Goal: Task Accomplishment & Management: Manage account settings

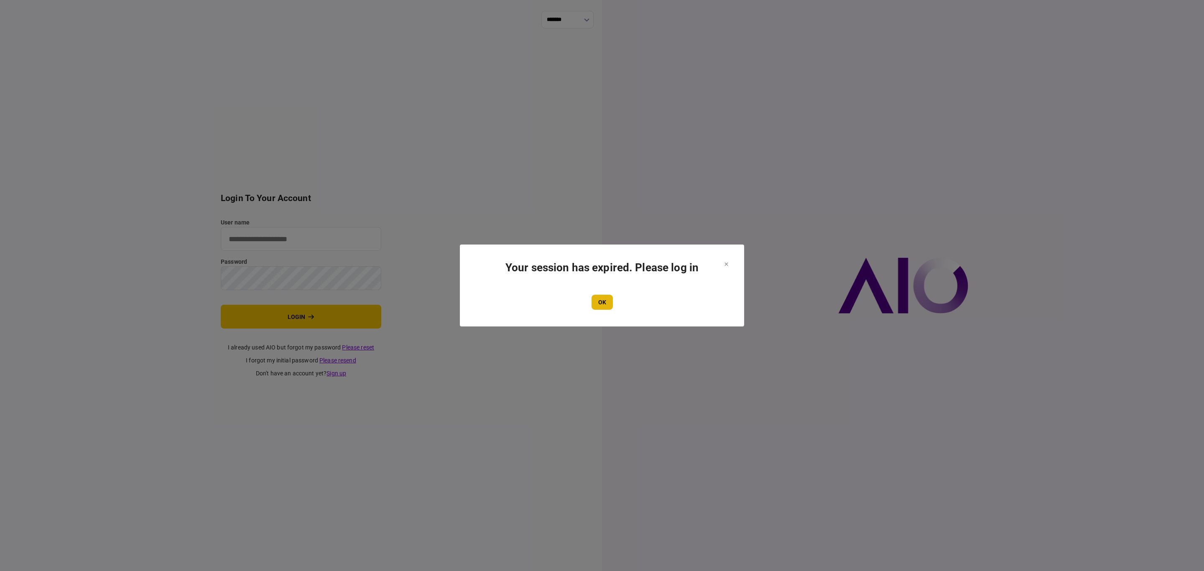
click at [598, 299] on button "OK" at bounding box center [601, 302] width 21 height 15
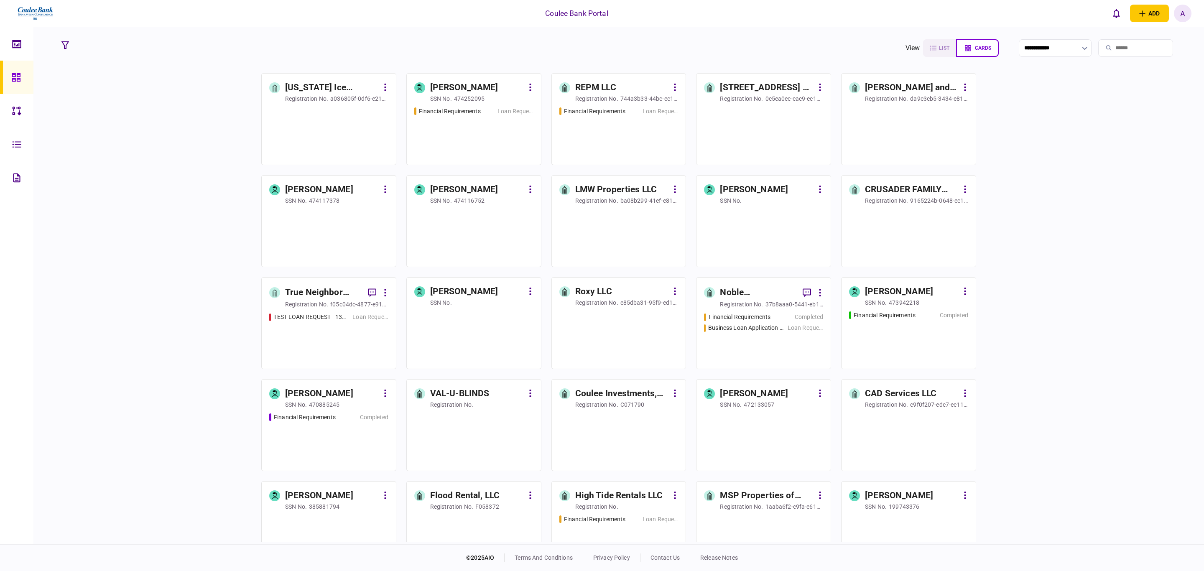
click at [431, 88] on div "[PERSON_NAME]" at bounding box center [464, 87] width 68 height 13
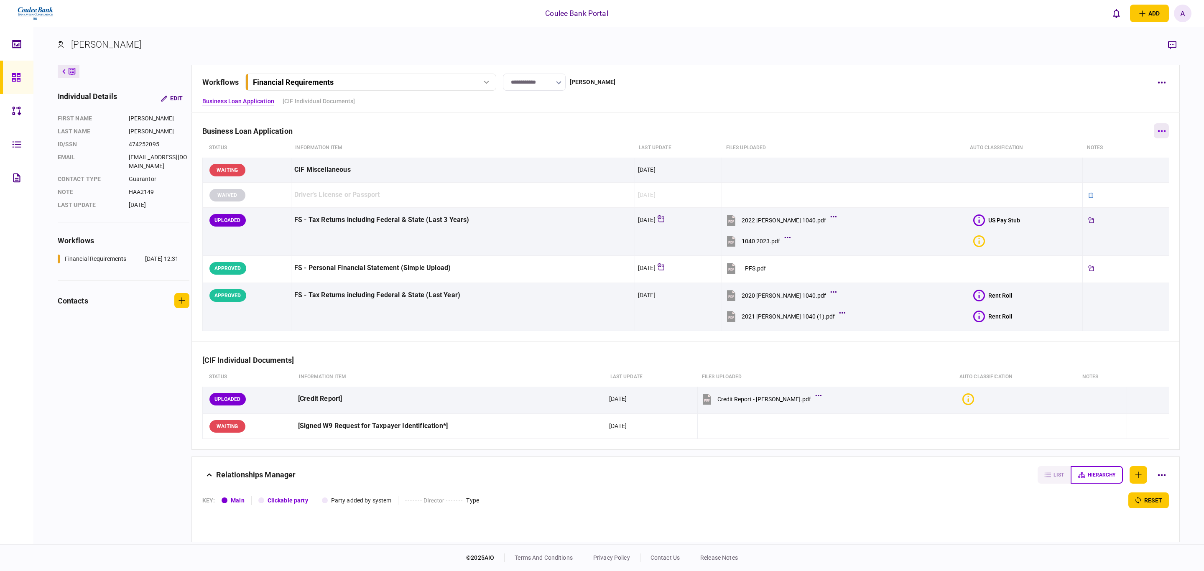
click at [1154, 135] on button "button" at bounding box center [1161, 130] width 15 height 15
click at [1157, 104] on div at bounding box center [602, 285] width 1204 height 571
click at [1158, 81] on button "button" at bounding box center [1161, 82] width 15 height 15
click at [1095, 238] on li "archive" at bounding box center [1102, 246] width 100 height 18
click at [1156, 286] on button "confirm" at bounding box center [1154, 290] width 39 height 17
